Goal: Information Seeking & Learning: Find contact information

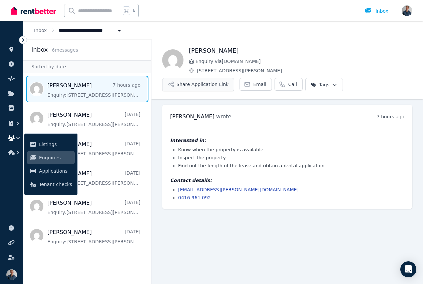
click at [199, 87] on button "Share Application Link" at bounding box center [198, 84] width 72 height 13
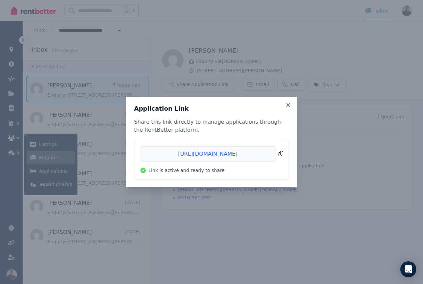
click at [279, 155] on span "Copied!" at bounding box center [211, 153] width 143 height 15
click at [290, 104] on icon at bounding box center [288, 105] width 7 height 6
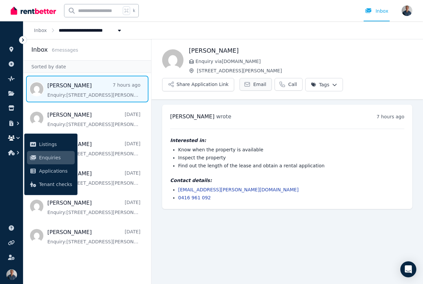
click at [253, 84] on span "Email" at bounding box center [259, 84] width 13 height 7
click at [199, 85] on button "Share Application Link" at bounding box center [198, 84] width 72 height 13
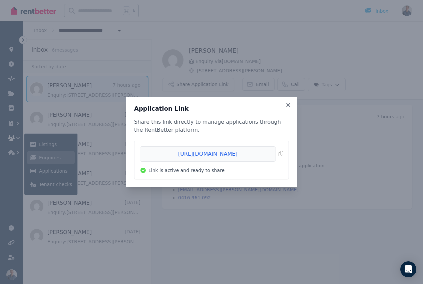
click at [335, 173] on div "Application Link Share this link directly to manage applications through the Re…" at bounding box center [211, 142] width 423 height 284
click at [285, 107] on icon at bounding box center [288, 105] width 7 height 6
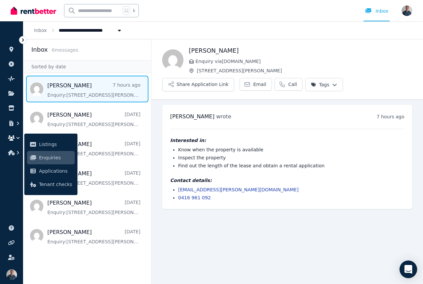
click at [404, 271] on icon "Open Intercom Messenger" at bounding box center [408, 269] width 9 height 9
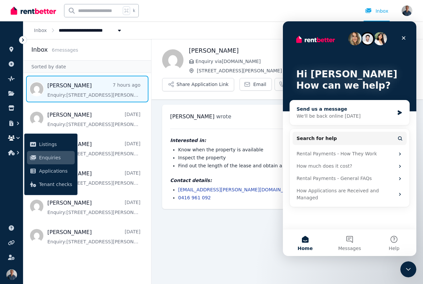
click at [341, 116] on div "We'll be back online [DATE]" at bounding box center [345, 116] width 98 height 7
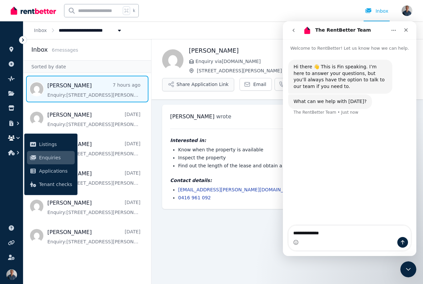
type textarea "**********"
click at [182, 85] on button "Share Application Link" at bounding box center [198, 84] width 72 height 13
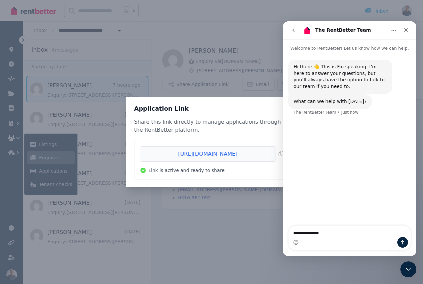
click at [216, 139] on div "Share this link directly to manage applications through the RentBetter platform…" at bounding box center [211, 148] width 155 height 61
click at [391, 31] on icon "Home" at bounding box center [393, 30] width 5 height 5
click at [296, 32] on icon "go back" at bounding box center [293, 30] width 5 height 5
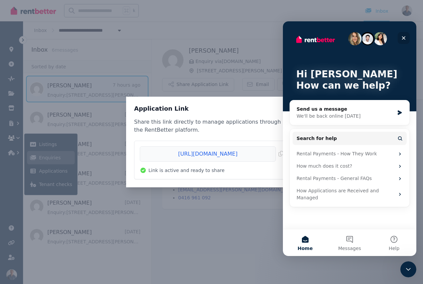
click at [404, 41] on div "Close" at bounding box center [403, 38] width 12 height 12
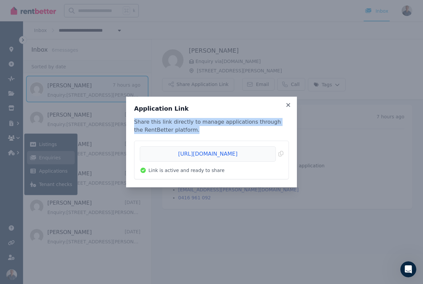
drag, startPoint x: 186, startPoint y: 129, endPoint x: 133, endPoint y: 122, distance: 53.7
click at [133, 122] on div "Application Link Share this link directly to manage applications through the Re…" at bounding box center [211, 142] width 171 height 91
copy p "Share this link directly to manage applications through the RentBetter platform."
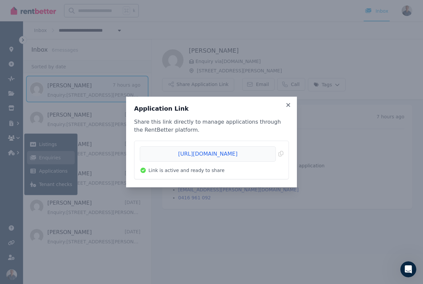
click at [294, 100] on div "Application Link Share this link directly to manage applications through the Re…" at bounding box center [211, 142] width 171 height 91
click at [290, 103] on icon at bounding box center [288, 105] width 7 height 6
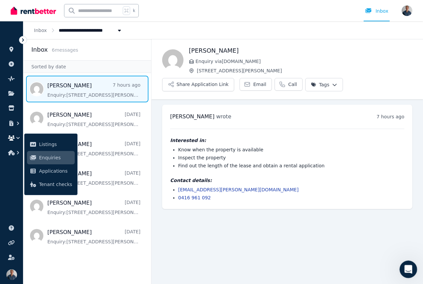
click at [407, 270] on icon "Open Intercom Messenger" at bounding box center [407, 268] width 11 height 11
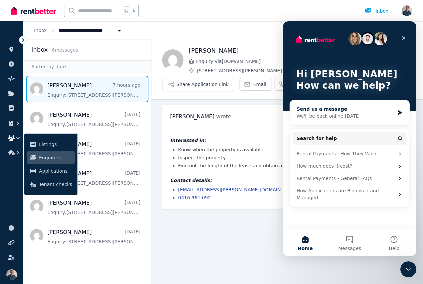
click at [339, 119] on div "We'll be back online [DATE]" at bounding box center [345, 116] width 98 height 7
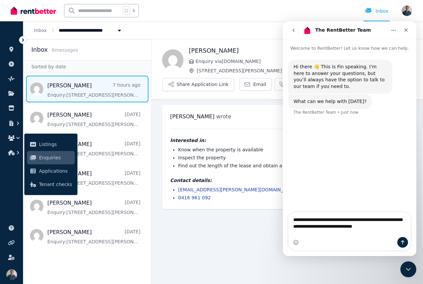
drag, startPoint x: 356, startPoint y: 227, endPoint x: 335, endPoint y: 227, distance: 21.0
click at [335, 227] on textarea "**********" at bounding box center [349, 221] width 122 height 18
click at [382, 219] on textarea "**********" at bounding box center [349, 224] width 122 height 25
click at [394, 221] on textarea "**********" at bounding box center [349, 224] width 122 height 25
click at [362, 237] on div "Intercom messenger" at bounding box center [349, 242] width 122 height 11
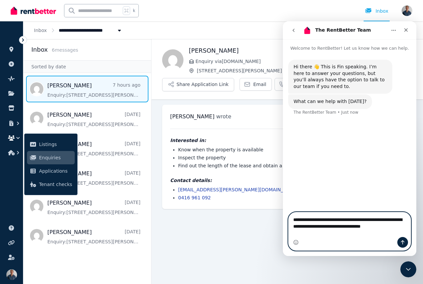
click at [346, 234] on textarea "**********" at bounding box center [349, 224] width 122 height 25
click at [343, 234] on textarea "**********" at bounding box center [349, 224] width 122 height 25
type textarea "**********"
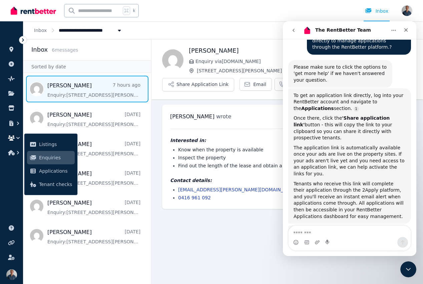
scroll to position [108, 0]
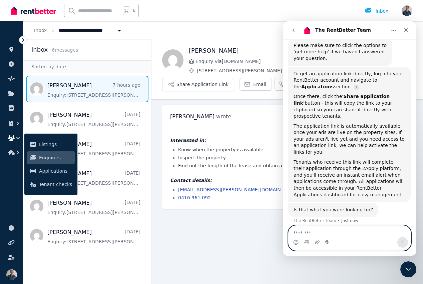
click at [336, 230] on textarea "Message…" at bounding box center [349, 231] width 122 height 11
type textarea "**********"
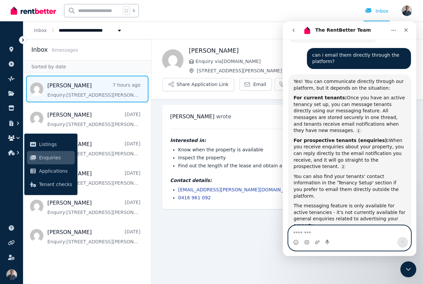
scroll to position [282, 0]
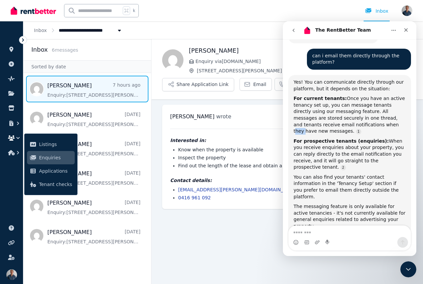
drag, startPoint x: 352, startPoint y: 118, endPoint x: 332, endPoint y: 118, distance: 20.0
click at [332, 118] on div "For current tenants: Once you have an active tenancy set up, you can message te…" at bounding box center [349, 114] width 112 height 39
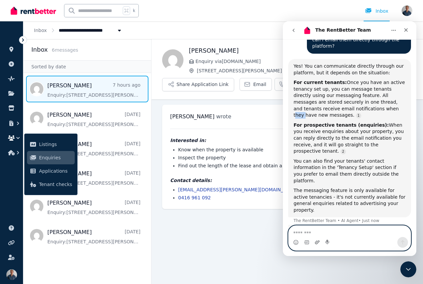
click at [317, 240] on icon "Upload attachment" at bounding box center [317, 242] width 5 height 4
click at [341, 232] on textarea "Message…" at bounding box center [349, 231] width 122 height 11
type textarea "**********"
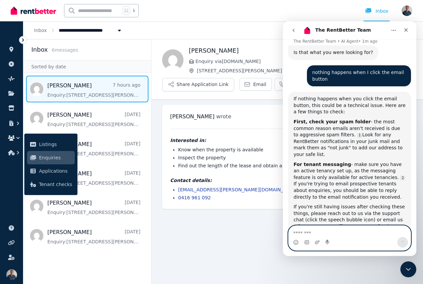
scroll to position [487, 0]
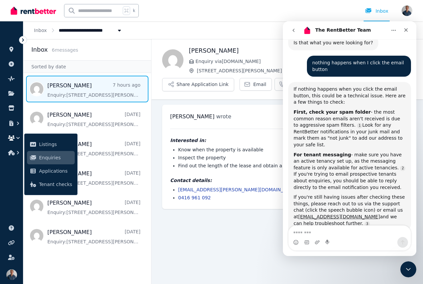
drag, startPoint x: 344, startPoint y: 182, endPoint x: 351, endPoint y: 182, distance: 7.7
click at [344, 194] on div "If you're still having issues after checking these things, please reach out to …" at bounding box center [349, 210] width 112 height 33
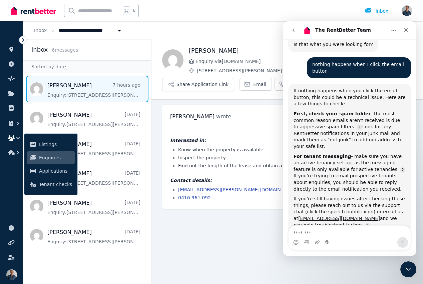
scroll to position [484, 0]
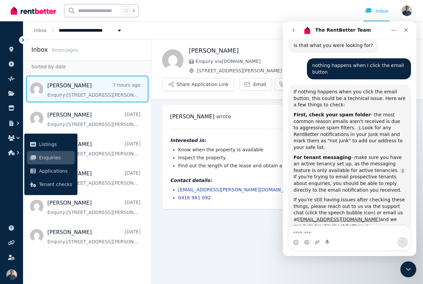
click at [274, 119] on div "[PERSON_NAME] wrote 7 hours ago 2:11 pm [DATE][DATE]" at bounding box center [287, 117] width 234 height 8
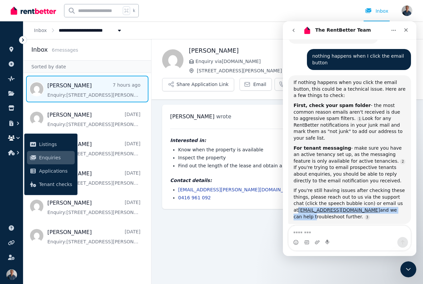
drag, startPoint x: 289, startPoint y: 178, endPoint x: 292, endPoint y: 175, distance: 4.3
click at [292, 175] on div "If nothing happens when you click the email button, this could be a technical i…" at bounding box center [349, 149] width 123 height 149
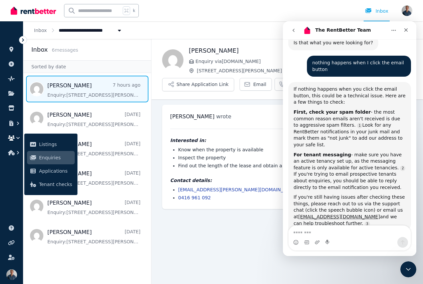
click at [289, 177] on div "If nothing happens when you click the email button, this could be a technical i…" at bounding box center [349, 156] width 123 height 149
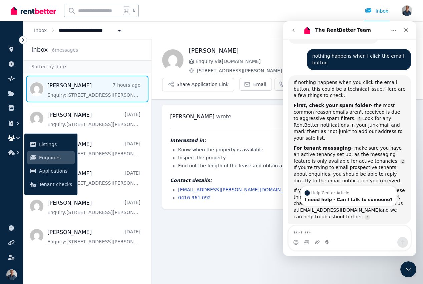
drag, startPoint x: 291, startPoint y: 175, endPoint x: 304, endPoint y: 133, distance: 44.0
click at [304, 133] on div "If nothing happens when you click the email button, this could be a technical i…" at bounding box center [349, 149] width 123 height 149
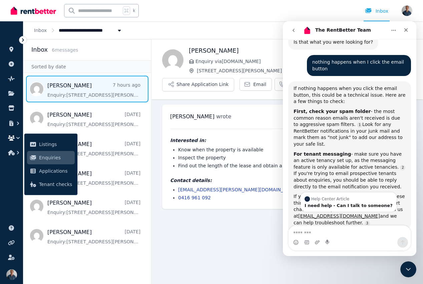
scroll to position [487, 0]
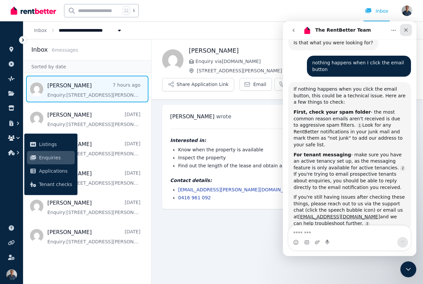
click at [404, 31] on icon "Close" at bounding box center [405, 29] width 5 height 5
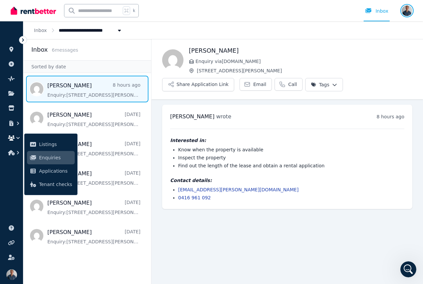
click at [402, 9] on img "button" at bounding box center [406, 10] width 11 height 11
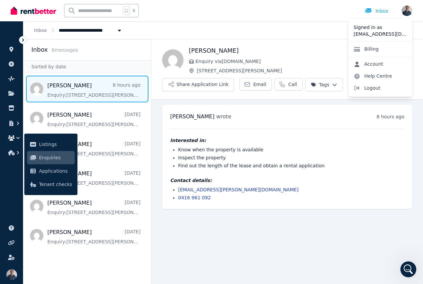
click at [367, 64] on link "Account" at bounding box center [368, 64] width 40 height 12
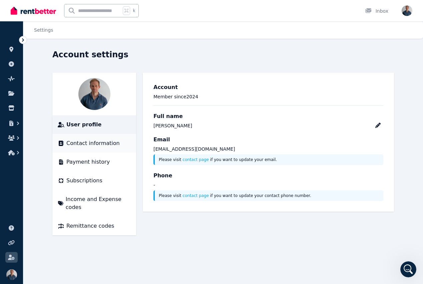
click at [92, 146] on span "Contact information" at bounding box center [92, 143] width 53 height 8
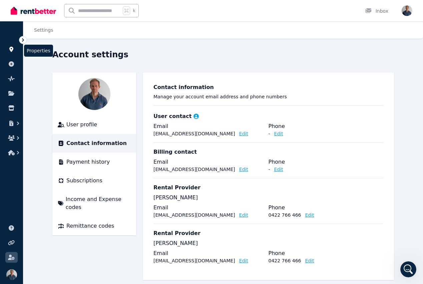
click at [12, 50] on icon at bounding box center [11, 49] width 4 height 5
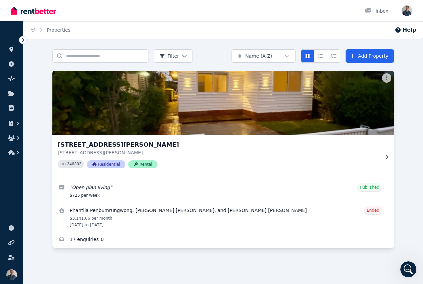
click at [110, 144] on h3 "[STREET_ADDRESS][PERSON_NAME]" at bounding box center [218, 144] width 321 height 9
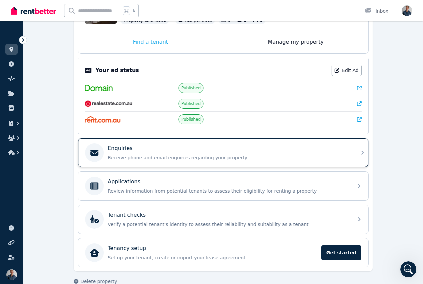
scroll to position [107, 0]
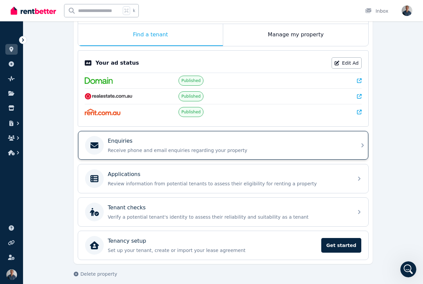
click at [137, 152] on p "Receive phone and email enquiries regarding your property" at bounding box center [228, 150] width 241 height 7
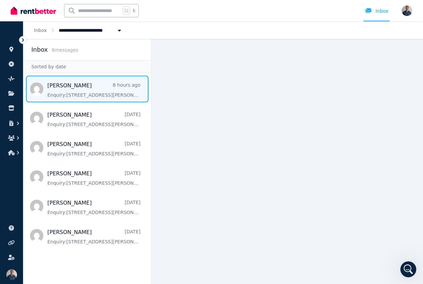
click at [100, 91] on span "Message list" at bounding box center [87, 89] width 128 height 27
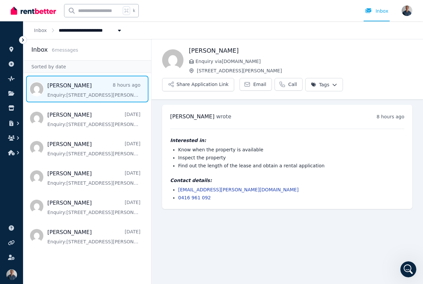
click at [323, 84] on html "**********" at bounding box center [211, 142] width 423 height 284
click at [347, 81] on html "**********" at bounding box center [211, 142] width 423 height 284
click at [346, 82] on div "[PERSON_NAME] Enquiry via [DOMAIN_NAME] [STREET_ADDRESS][GEOGRAPHIC_DATA][PERSO…" at bounding box center [286, 68] width 271 height 45
click at [253, 83] on span "Email" at bounding box center [259, 84] width 13 height 7
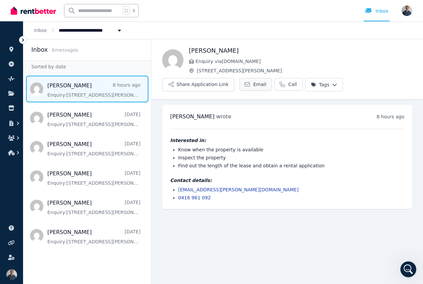
click at [253, 83] on span "Email" at bounding box center [259, 84] width 13 height 7
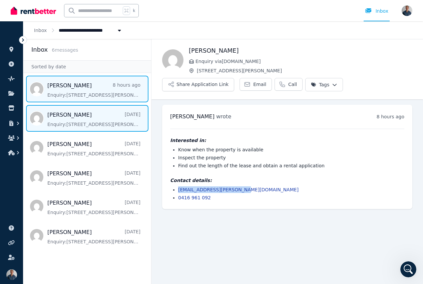
click at [111, 120] on span "Message list" at bounding box center [87, 118] width 128 height 27
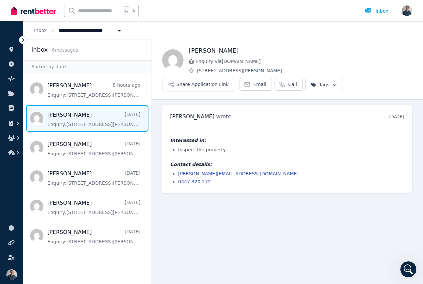
click at [235, 169] on div "Contact details: [PERSON_NAME][EMAIL_ADDRESS][DOMAIN_NAME] 0447 320 272" at bounding box center [287, 173] width 234 height 24
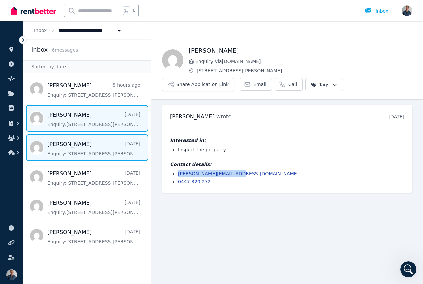
click at [90, 151] on span "Message list" at bounding box center [87, 147] width 128 height 27
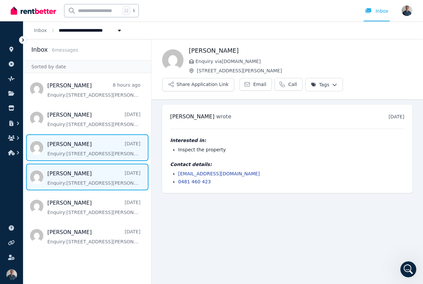
click at [76, 178] on span "Message list" at bounding box center [87, 177] width 128 height 27
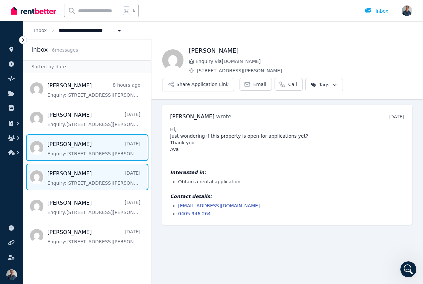
click at [76, 153] on span "Message list" at bounding box center [87, 147] width 128 height 27
